Goal: Use online tool/utility: Use online tool/utility

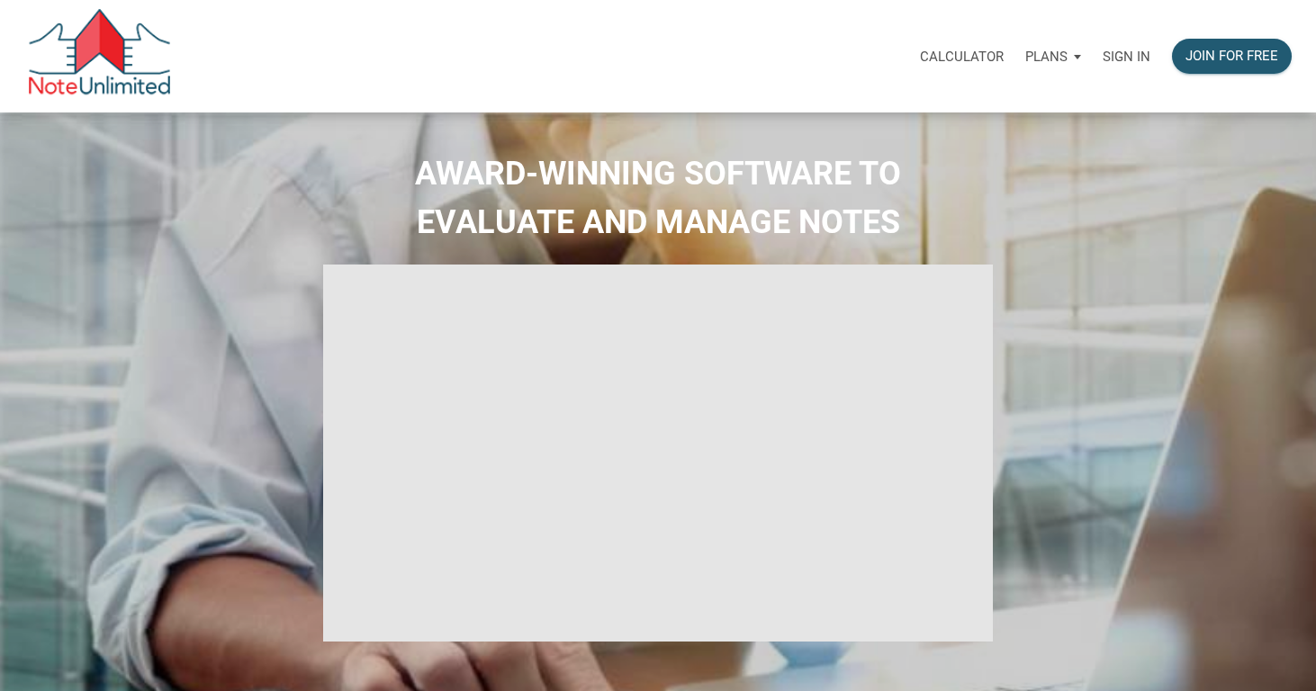
select select
type input "Introduction to new features"
select select
click at [967, 59] on p "Calculator" at bounding box center [962, 57] width 84 height 16
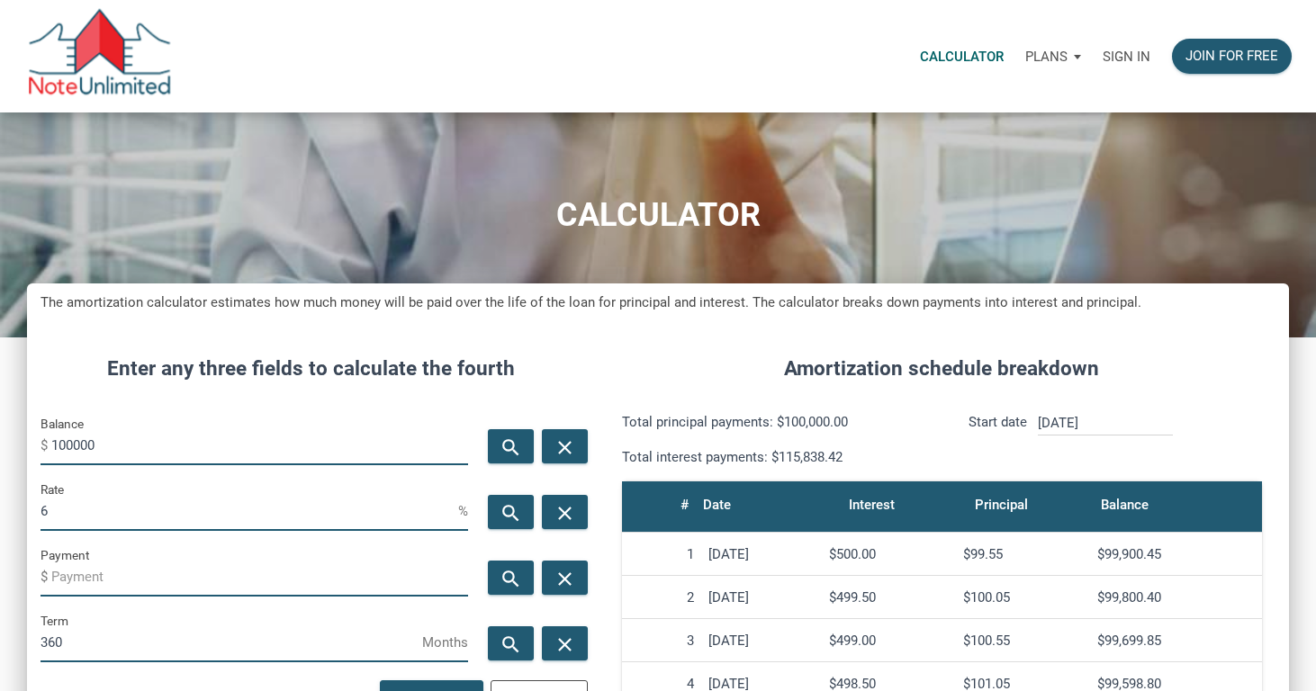
scroll to position [873, 1262]
click at [1145, 50] on p "Sign in" at bounding box center [1127, 57] width 48 height 16
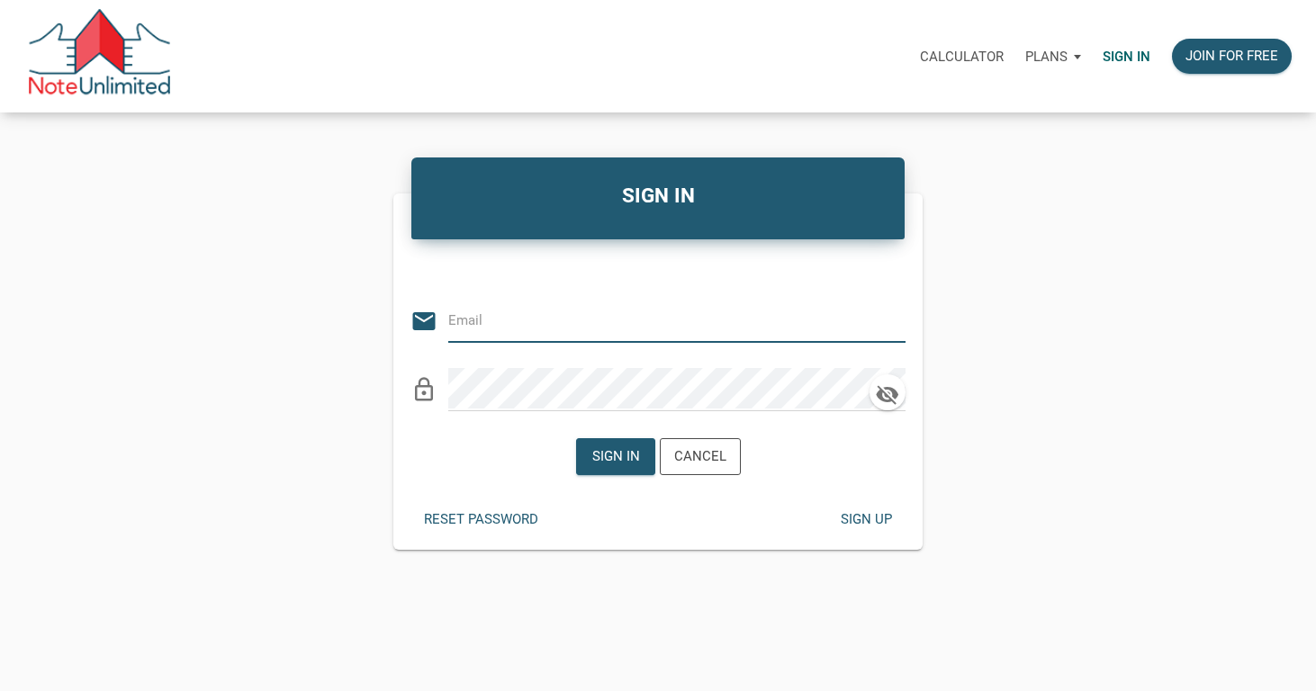
type input "[EMAIL_ADDRESS][DOMAIN_NAME]"
click at [635, 465] on div "Sign in" at bounding box center [615, 457] width 48 height 21
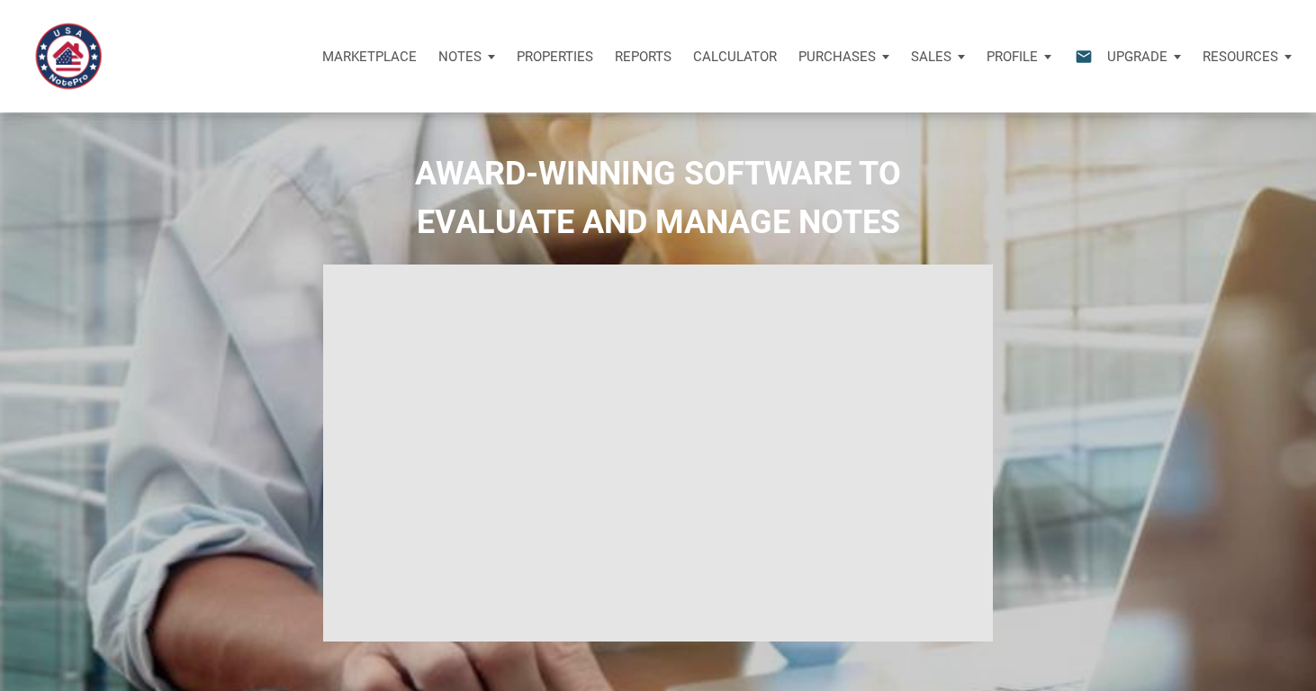
type input "Introduction to new features"
select select
click at [728, 59] on p "Calculator" at bounding box center [735, 57] width 84 height 16
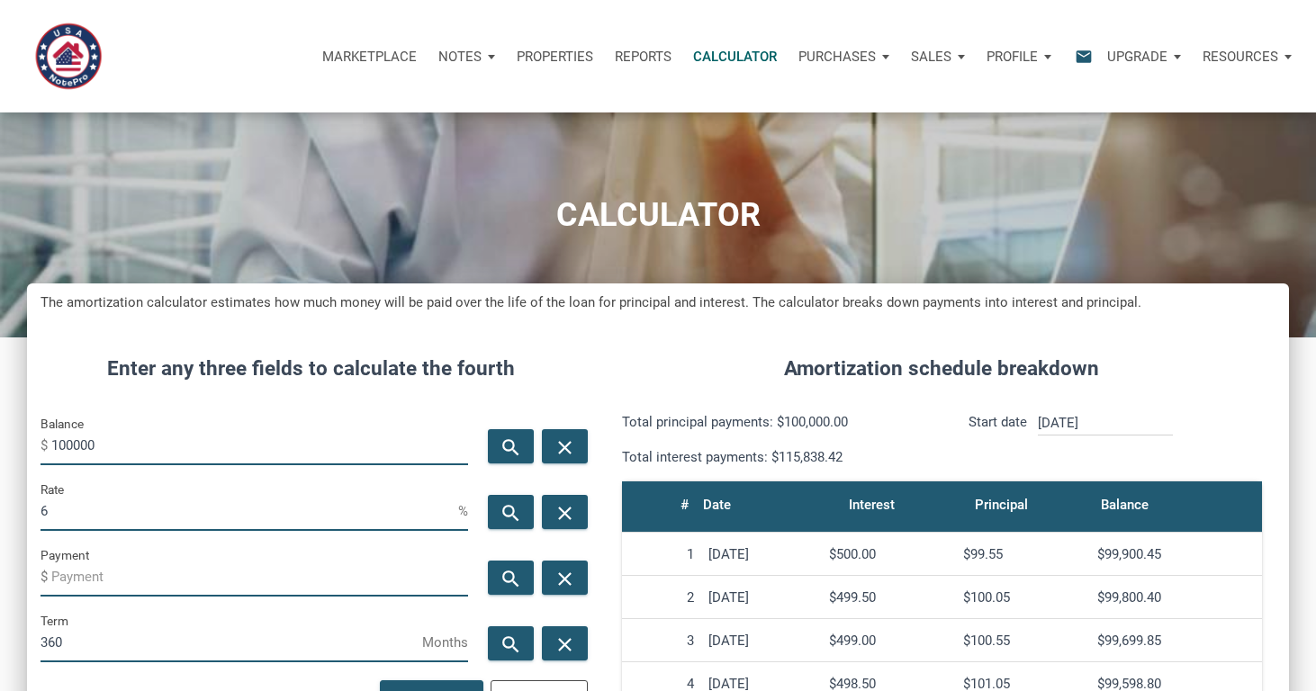
scroll to position [873, 1262]
click at [126, 573] on input "Payment" at bounding box center [259, 576] width 417 height 41
type input "-1825"
click at [130, 451] on input "100000" at bounding box center [259, 445] width 417 height 41
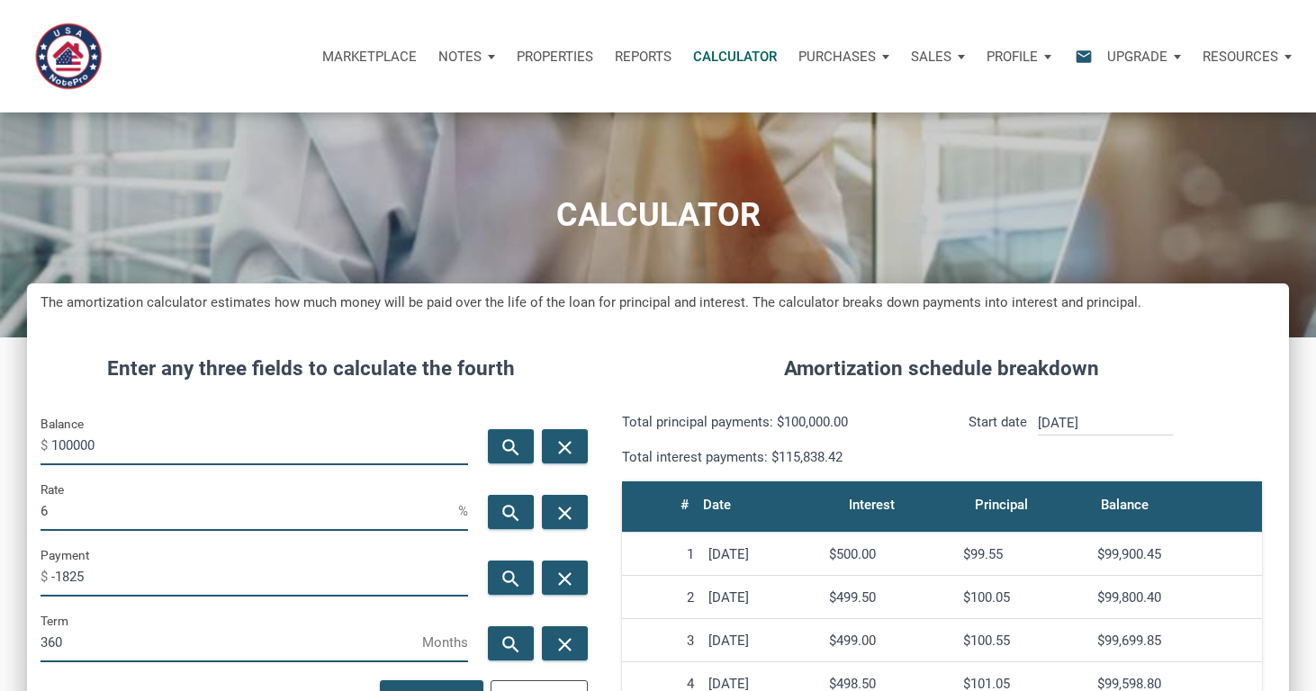
click at [130, 451] on input "100000" at bounding box center [259, 445] width 417 height 41
type input "2"
type input "300000"
click at [510, 507] on icon "search" at bounding box center [512, 512] width 22 height 23
type input "6.14"
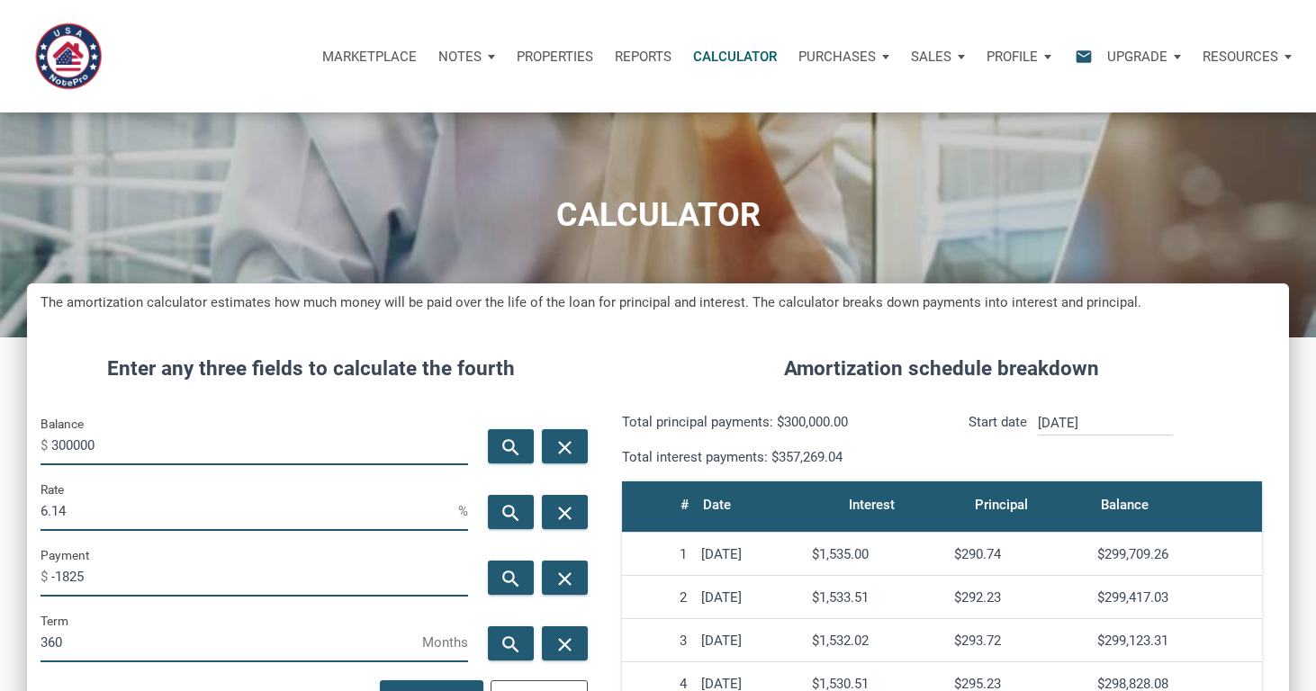
click at [127, 447] on input "300000" at bounding box center [259, 445] width 417 height 41
type input "2"
click at [118, 572] on input "-1825" at bounding box center [259, 576] width 417 height 41
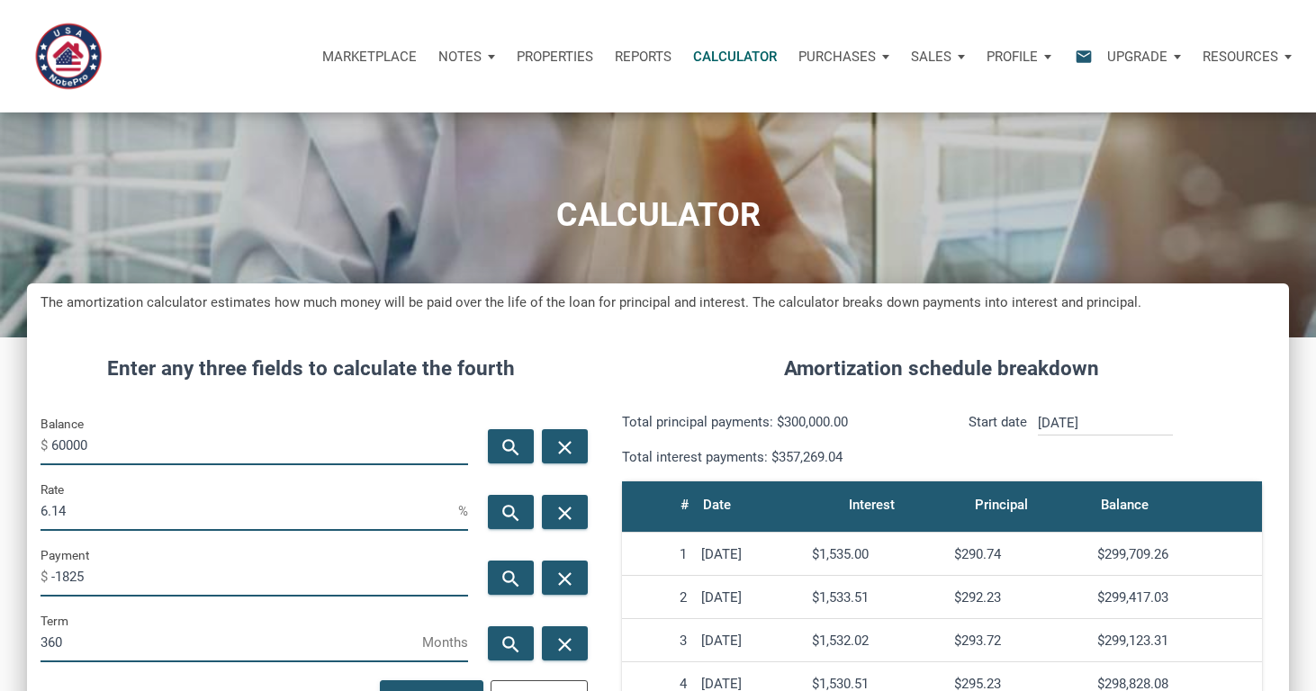
click at [118, 572] on input "-1825" at bounding box center [259, 576] width 417 height 41
click at [136, 440] on input "60000" at bounding box center [259, 445] width 417 height 41
click at [511, 509] on icon "search" at bounding box center [512, 512] width 22 height 23
click at [111, 501] on input "6.14" at bounding box center [250, 511] width 418 height 41
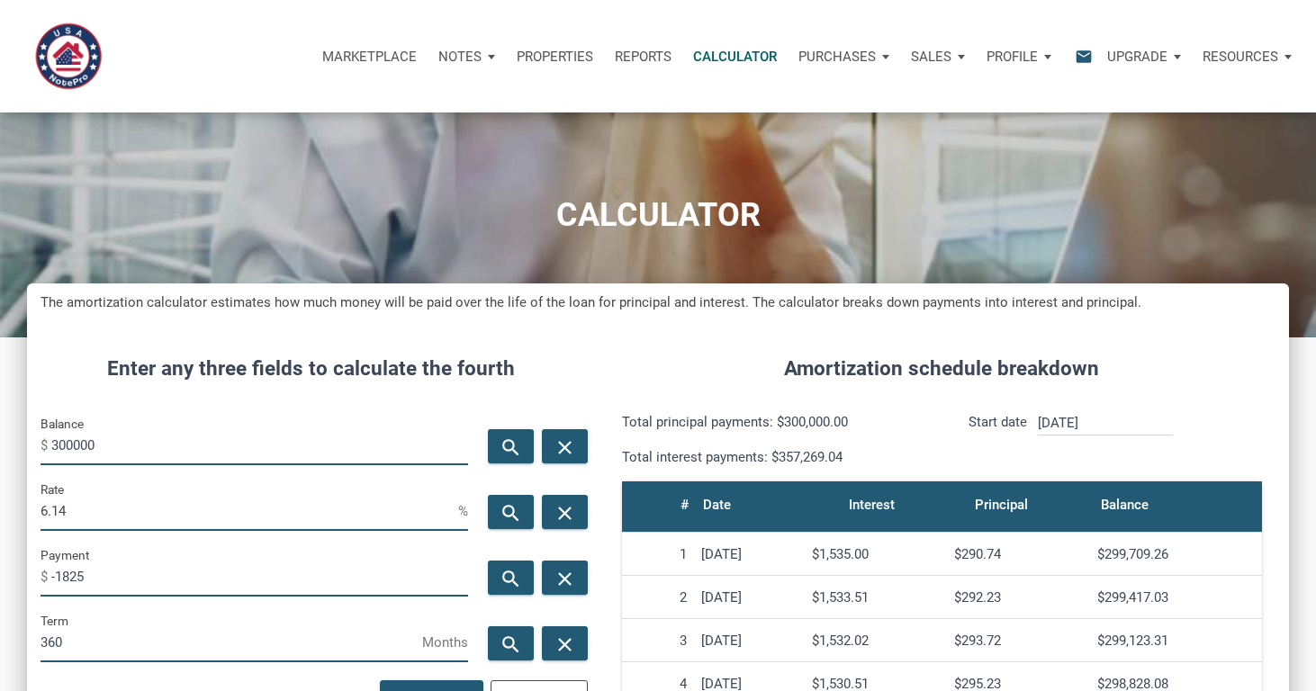
click at [111, 501] on input "6.14" at bounding box center [250, 511] width 418 height 41
click at [110, 448] on input "300000" at bounding box center [259, 445] width 417 height 41
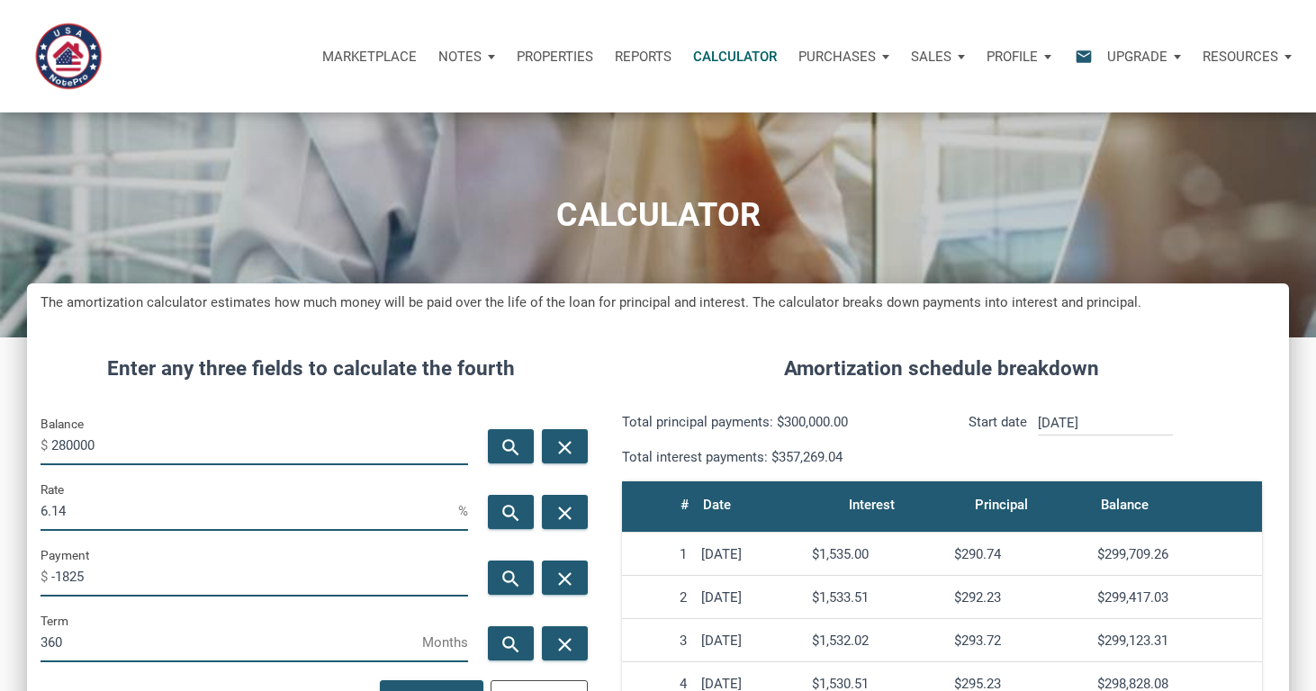
type input "280000"
click at [95, 514] on input "6.14" at bounding box center [250, 511] width 418 height 41
click at [95, 512] on input "6.14" at bounding box center [250, 511] width 418 height 41
type input "9"
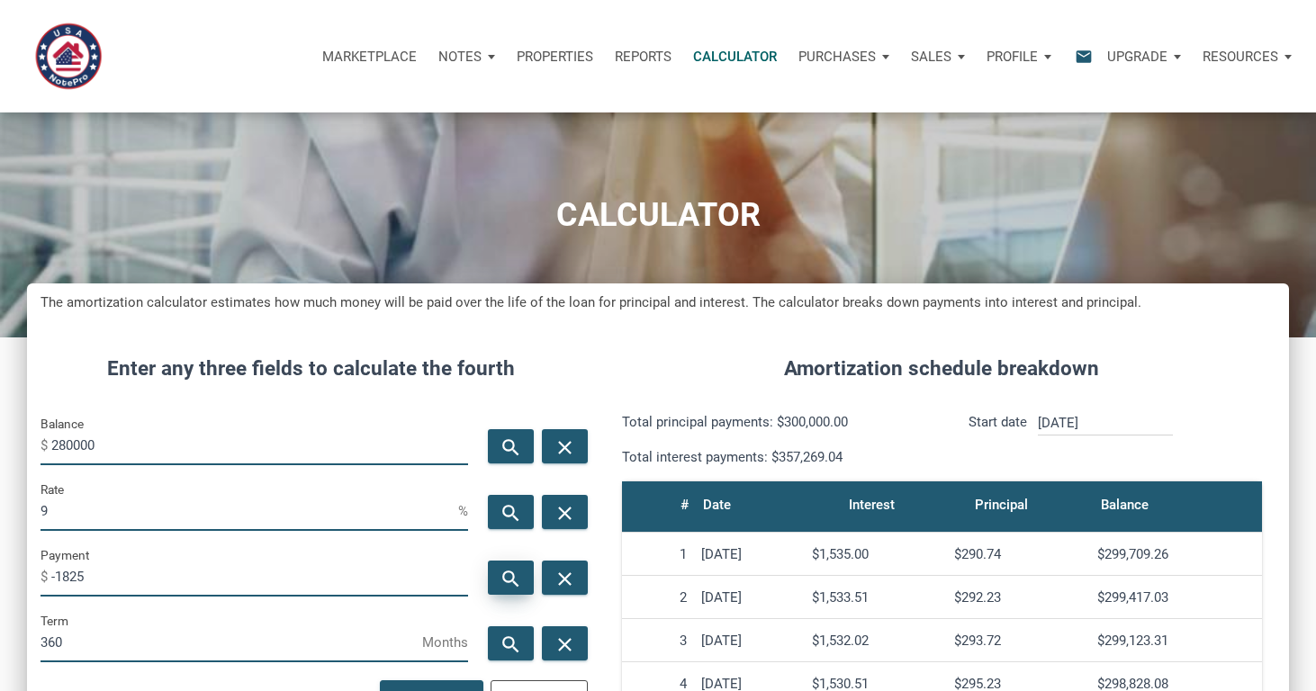
click at [508, 573] on icon "search" at bounding box center [512, 578] width 22 height 23
type input "-2252.94"
